Goal: Task Accomplishment & Management: Complete application form

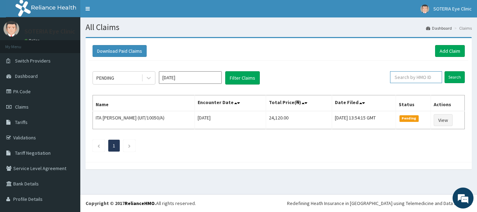
click at [409, 78] on input "text" at bounding box center [416, 77] width 52 height 12
paste input "GRG/10001/A"
type input "GRG/10001/A"
click at [447, 50] on link "Add Claim" at bounding box center [450, 51] width 30 height 12
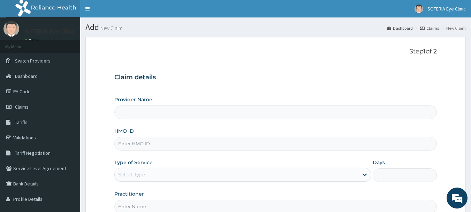
scroll to position [35, 0]
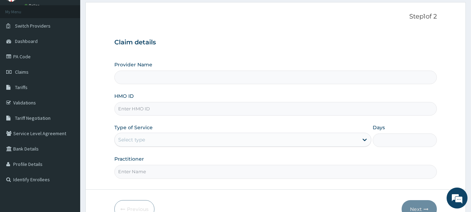
click at [153, 111] on input "HMO ID" at bounding box center [275, 109] width 323 height 14
click at [159, 69] on div "Provider Name" at bounding box center [275, 72] width 323 height 23
click at [161, 73] on input "Provider Name" at bounding box center [275, 77] width 323 height 14
click at [165, 110] on input "HMO ID" at bounding box center [275, 109] width 323 height 14
type input "Soteria EyeClinic"
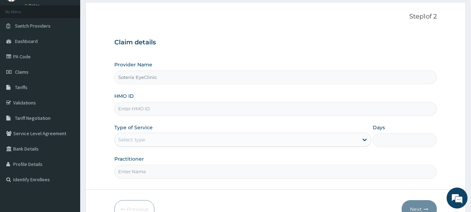
paste input "GRG/10001/A"
type input "GRG/10001/A"
click at [344, 139] on div "Select type" at bounding box center [237, 139] width 244 height 11
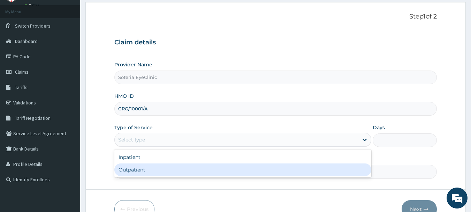
scroll to position [0, 0]
click at [276, 172] on div "Outpatient" at bounding box center [242, 169] width 257 height 13
type input "1"
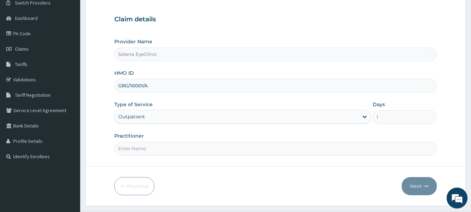
scroll to position [70, 0]
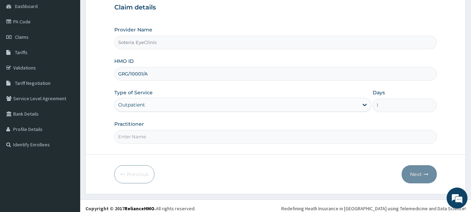
click at [241, 149] on form "Step 1 of 2 Claim details Provider Name Soteria EyeClinic HMO ID GRG/10001/A Ty…" at bounding box center [275, 80] width 381 height 226
click at [243, 139] on input "Practitioner" at bounding box center [275, 137] width 323 height 14
type input "[PERSON_NAME]"
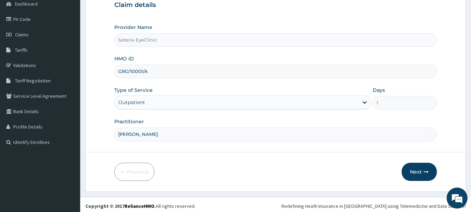
scroll to position [75, 0]
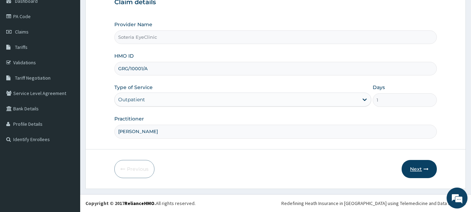
click at [417, 170] on button "Next" at bounding box center [419, 169] width 35 height 18
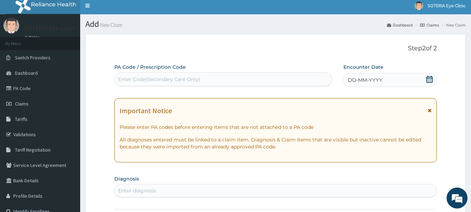
scroll to position [0, 0]
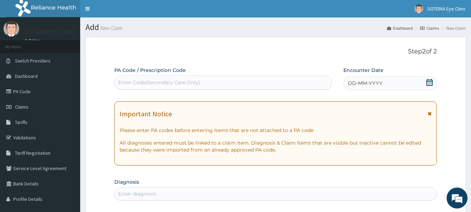
click at [206, 81] on div "Enter Code(Secondary Care Only)" at bounding box center [224, 82] width 218 height 11
click at [151, 80] on div "Enter Code(Secondary Care Only)" at bounding box center [159, 82] width 82 height 7
drag, startPoint x: 151, startPoint y: 80, endPoint x: 132, endPoint y: 79, distance: 18.8
click at [132, 79] on div "Enter Code(Secondary Care Only)" at bounding box center [159, 82] width 82 height 7
paste input "PA/4B51C1"
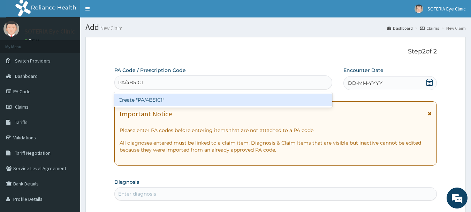
type input "PA/4B51C1"
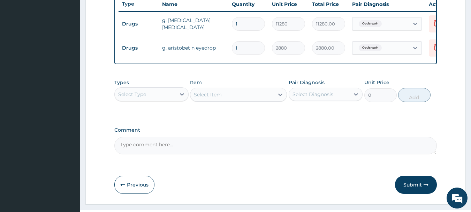
scroll to position [278, 0]
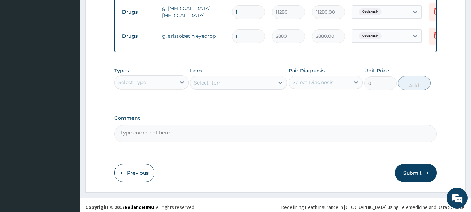
click at [213, 129] on div "Comment" at bounding box center [275, 128] width 323 height 27
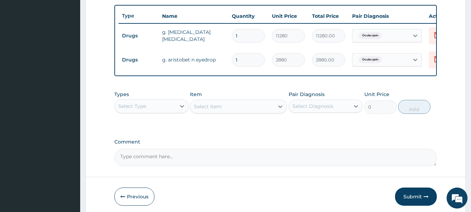
scroll to position [288, 0]
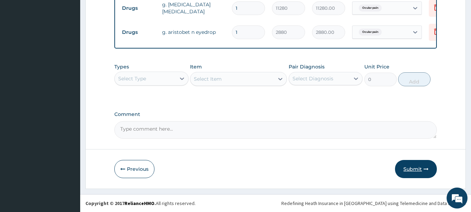
click at [416, 167] on button "Submit" at bounding box center [416, 169] width 42 height 18
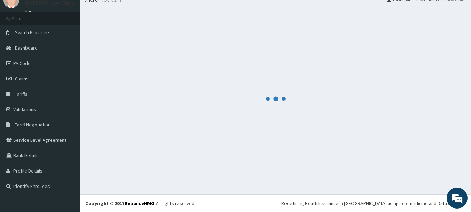
scroll to position [0, 0]
